Goal: Navigation & Orientation: Understand site structure

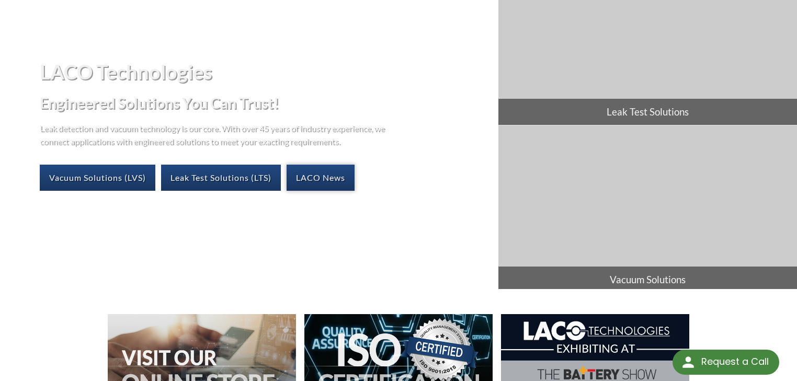
scroll to position [84, 0]
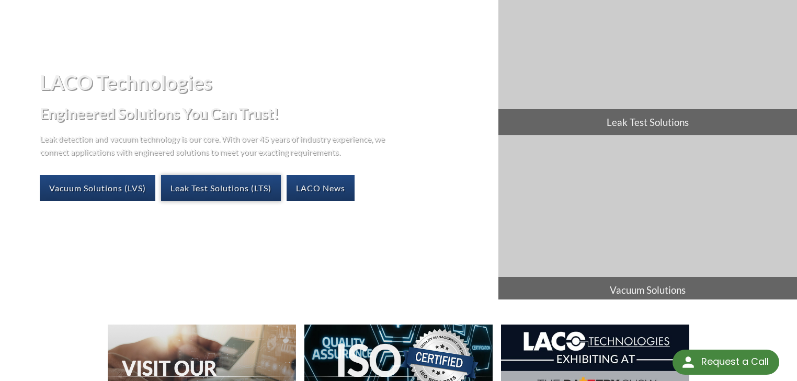
click at [245, 189] on link "Leak Test Solutions (LTS)" at bounding box center [221, 188] width 120 height 26
click at [119, 183] on link "Vacuum Solutions (LVS)" at bounding box center [98, 188] width 116 height 26
